Goal: Information Seeking & Learning: Find specific fact

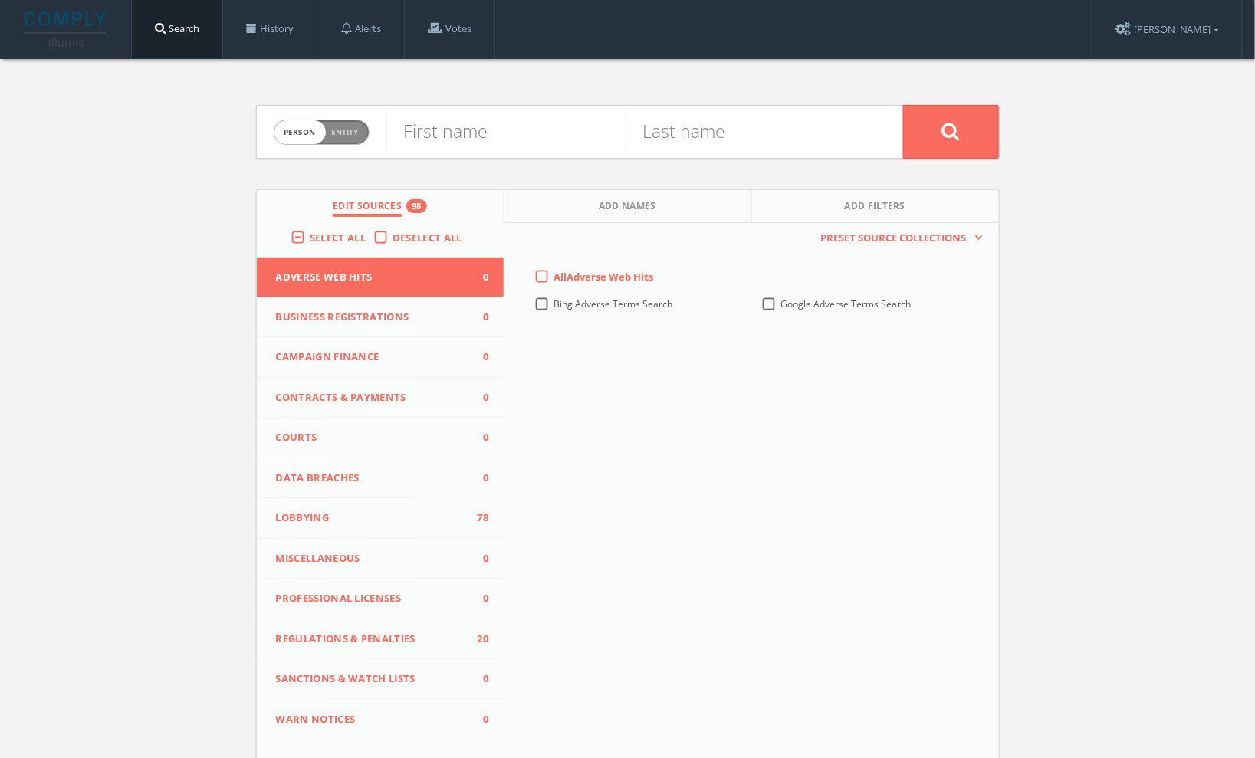
click at [359, 130] on span "Person Entity" at bounding box center [322, 132] width 94 height 24
checkbox input "true"
click at [439, 141] on input "text" at bounding box center [645, 132] width 517 height 40
paste input "strategic records research"
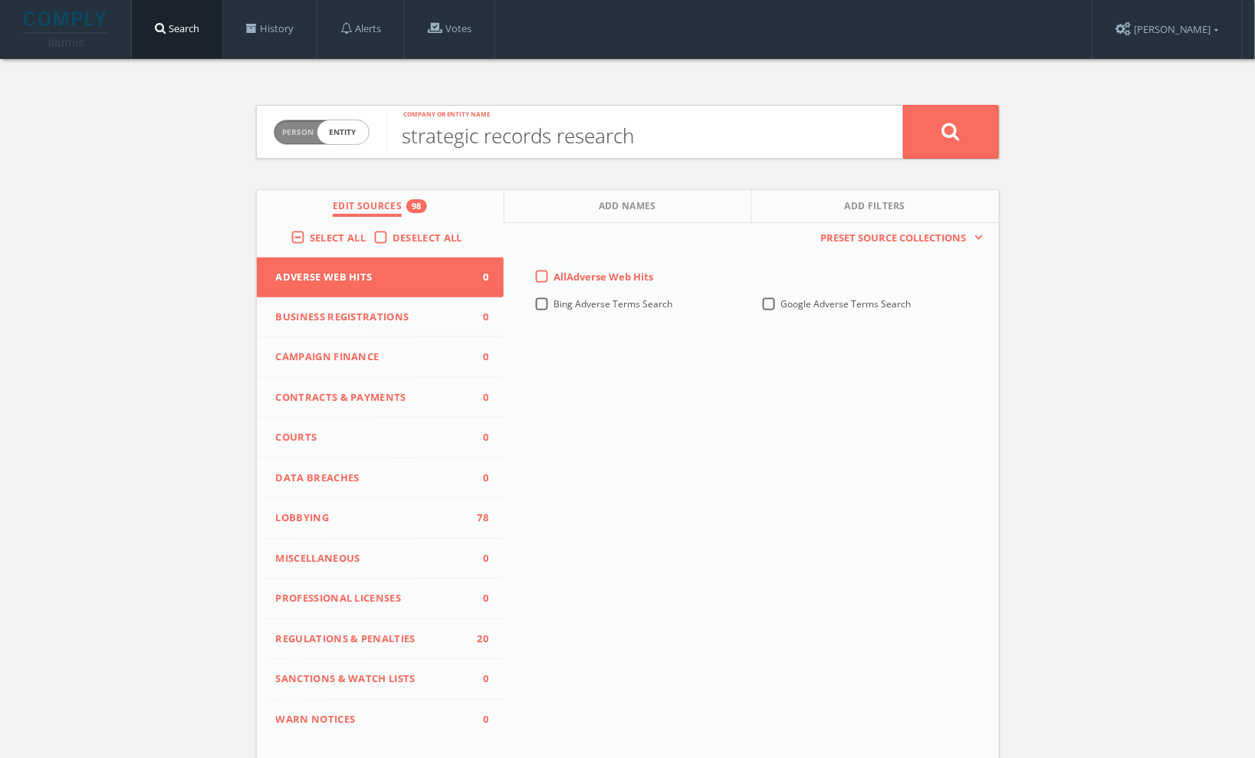
type input "strategic records research"
click at [393, 239] on label "Deselect All" at bounding box center [431, 238] width 77 height 15
click at [0, 0] on input "Deselect All" at bounding box center [0, 0] width 0 height 0
click at [350, 354] on span "Campaign Finance" at bounding box center [371, 357] width 190 height 15
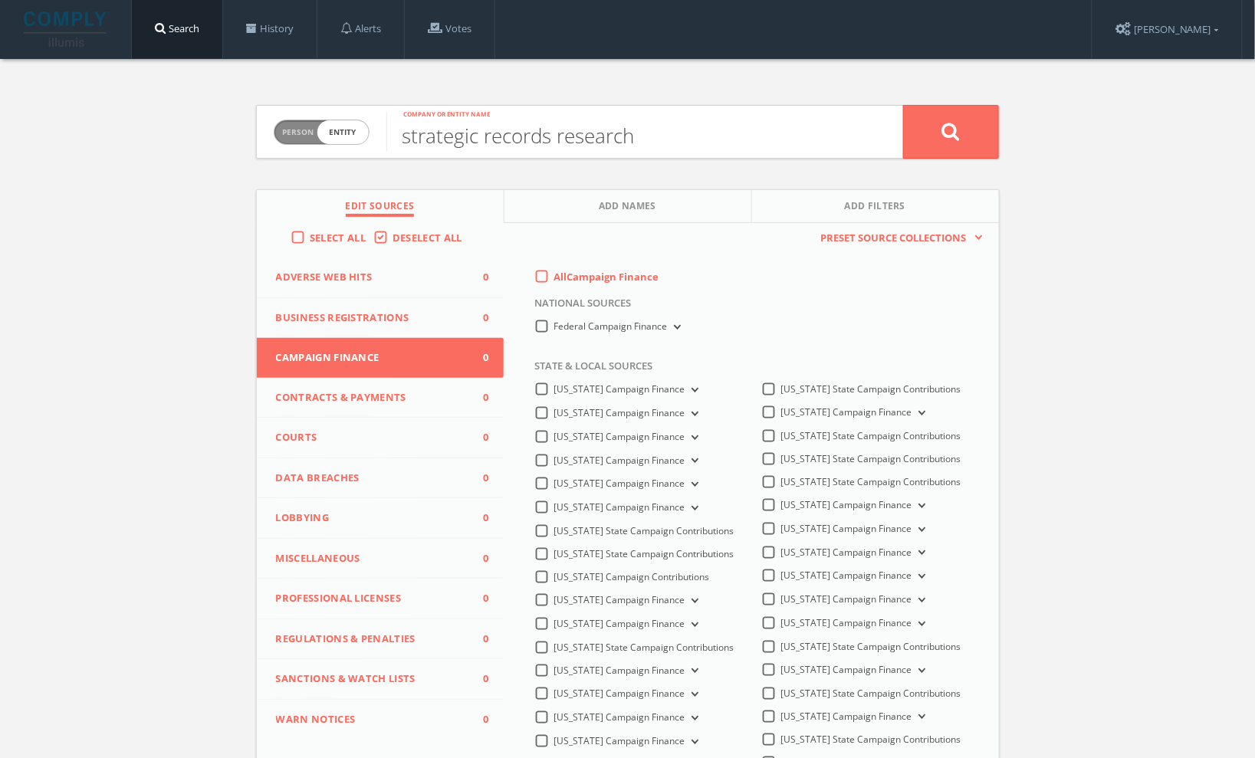
click at [554, 278] on label "All Campaign Finance" at bounding box center [606, 277] width 105 height 15
click at [0, 0] on Finance-all-0 "All Campaign Finance" at bounding box center [0, 0] width 0 height 0
click at [943, 129] on icon at bounding box center [951, 131] width 18 height 19
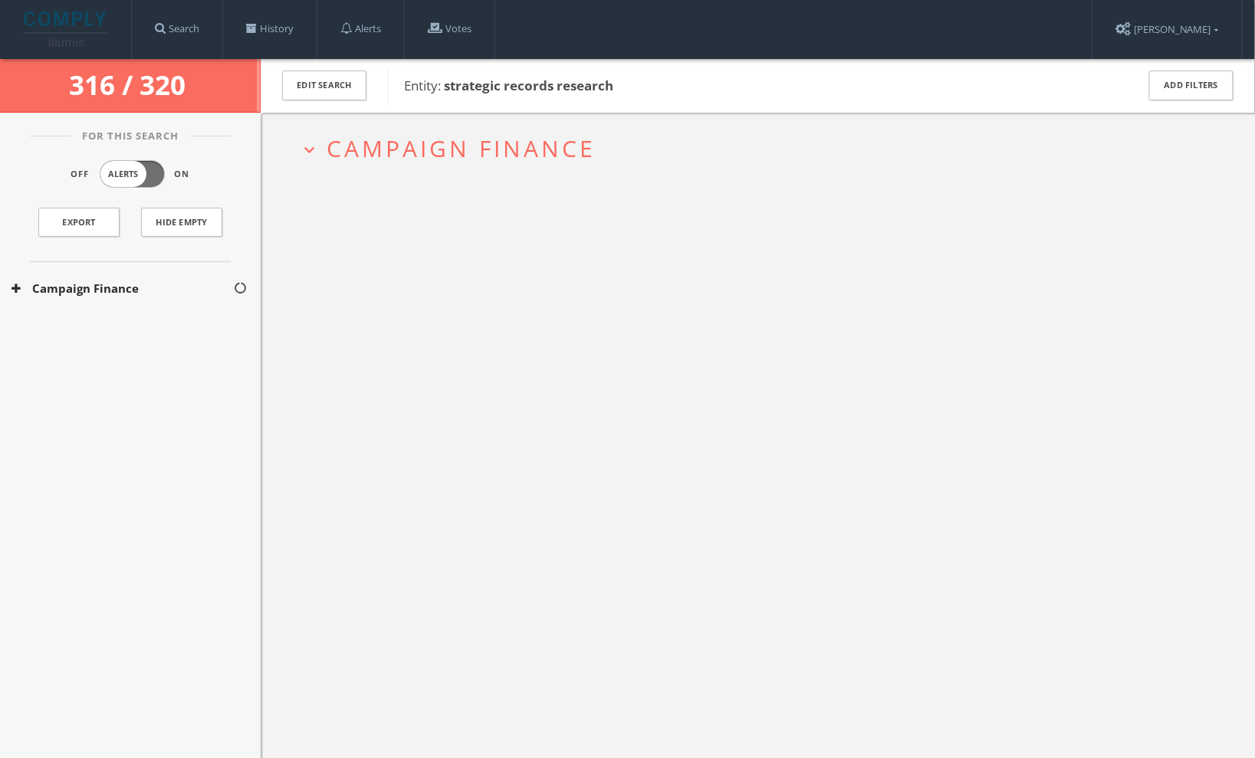
click at [303, 147] on icon "expand_more" at bounding box center [309, 150] width 21 height 21
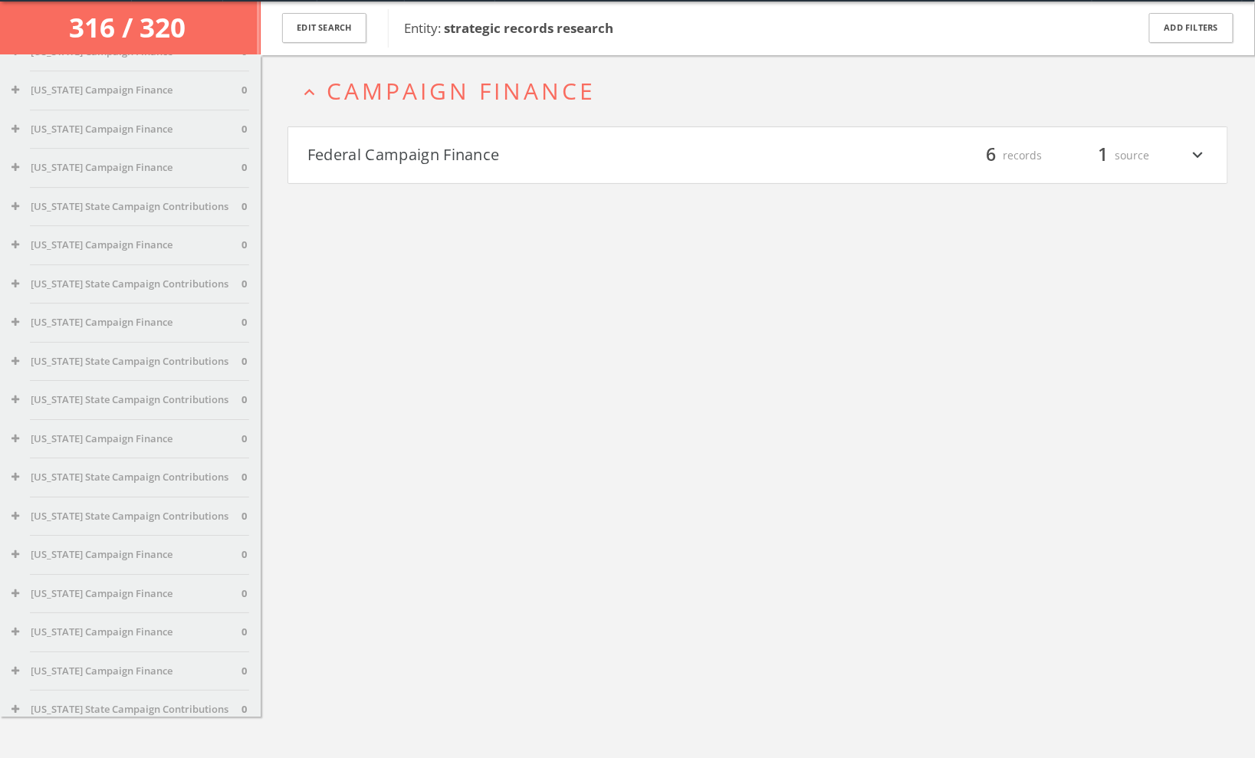
scroll to position [1563, 0]
